Goal: Transaction & Acquisition: Purchase product/service

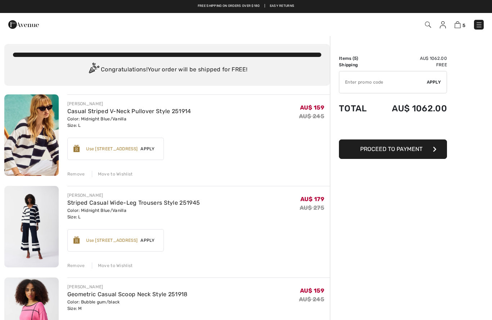
click at [480, 27] on img at bounding box center [479, 24] width 7 height 7
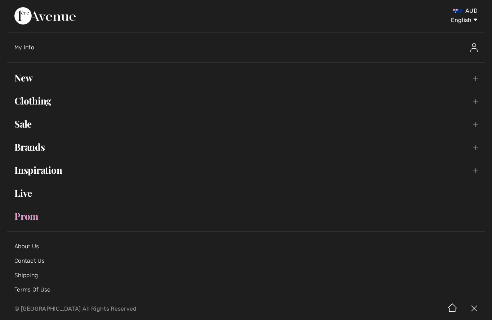
click at [24, 195] on link "Live" at bounding box center [246, 193] width 478 height 16
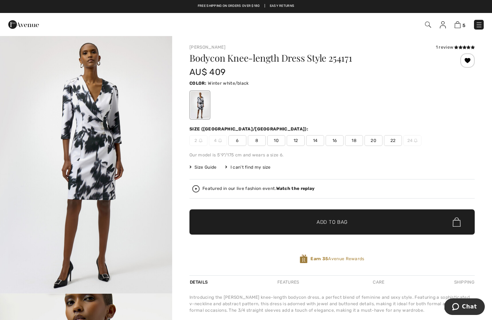
click at [316, 139] on span "14" at bounding box center [315, 140] width 18 height 11
click at [342, 220] on span "Add to Bag" at bounding box center [332, 222] width 31 height 8
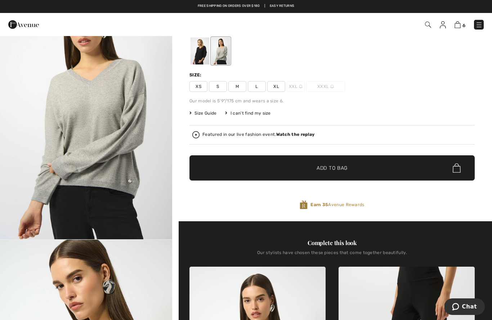
scroll to position [46, 0]
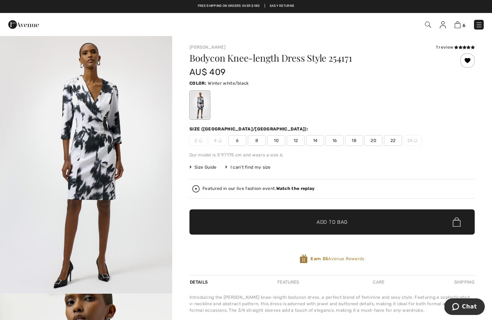
click at [460, 26] on img at bounding box center [458, 24] width 6 height 7
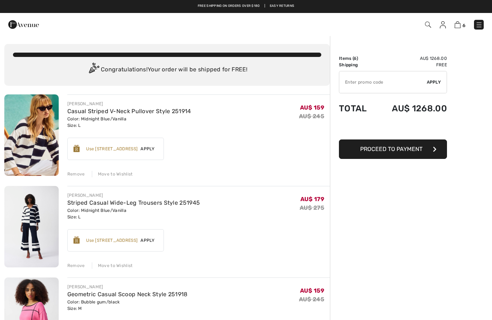
click at [383, 83] on input "TEXT" at bounding box center [383, 82] width 88 height 22
type input "LIVE10"
click at [438, 82] on span "Apply" at bounding box center [434, 82] width 14 height 6
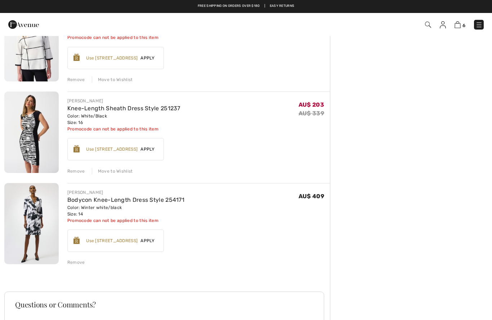
scroll to position [368, 0]
click at [78, 263] on div "Remove" at bounding box center [76, 262] width 18 height 6
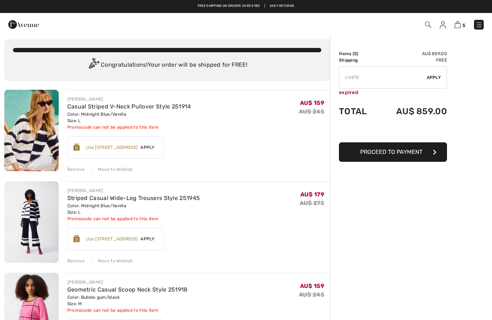
scroll to position [0, 0]
